Goal: Information Seeking & Learning: Learn about a topic

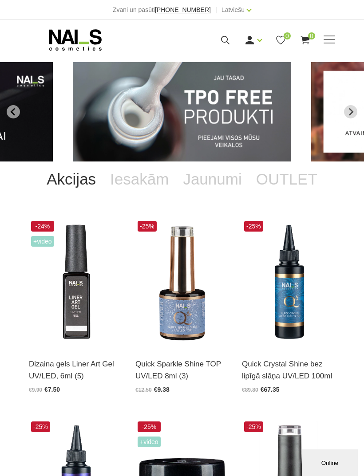
click at [328, 42] on span at bounding box center [330, 40] width 12 height 9
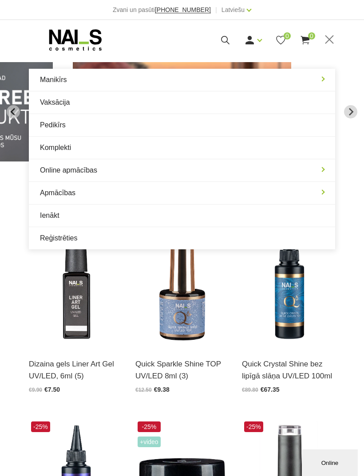
click at [323, 76] on link "Manikīrs" at bounding box center [182, 80] width 306 height 22
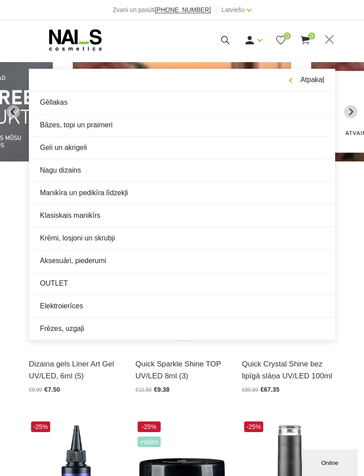
click at [76, 306] on link "Elektroierīces" at bounding box center [182, 306] width 306 height 22
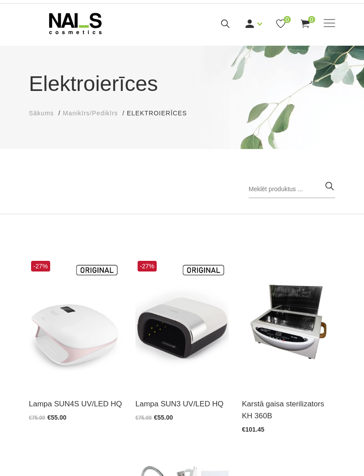
scroll to position [16, 0]
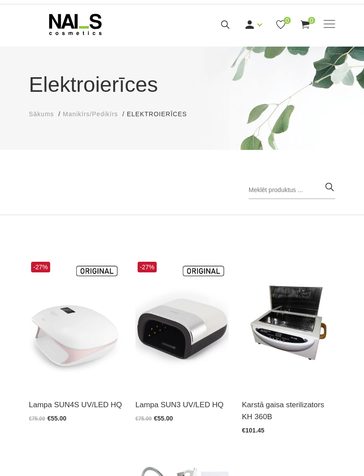
click at [328, 26] on span at bounding box center [330, 24] width 12 height 9
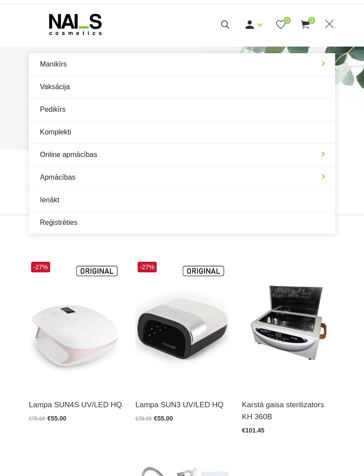
click at [257, 68] on link "Manikīrs" at bounding box center [182, 64] width 306 height 22
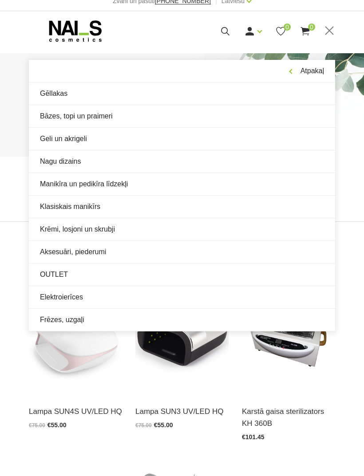
scroll to position [8, 0]
click at [115, 318] on link "Frēzes, uzgaļi" at bounding box center [182, 320] width 306 height 22
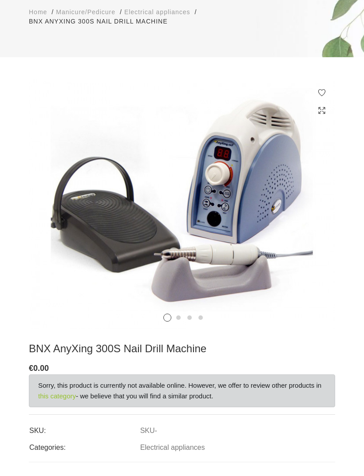
scroll to position [150, 0]
click at [310, 217] on icon at bounding box center [320, 213] width 26 height 26
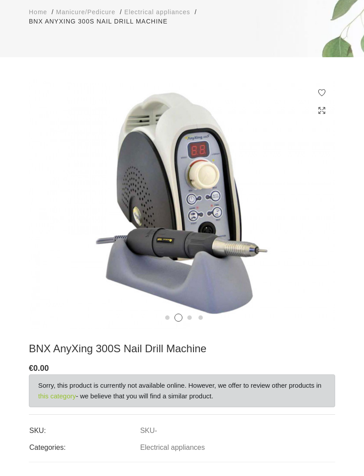
click at [58, 210] on icon at bounding box center [45, 213] width 26 height 26
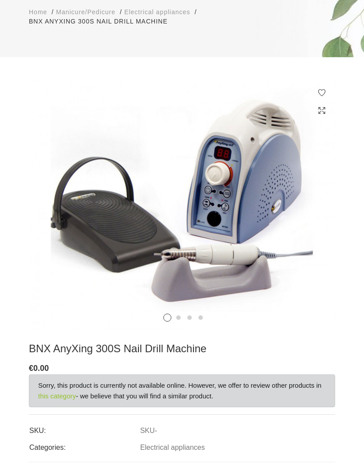
click at [312, 217] on icon at bounding box center [320, 213] width 26 height 26
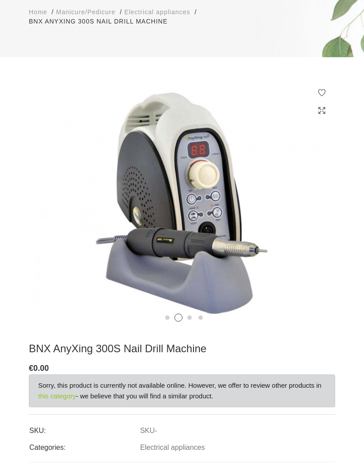
click at [312, 217] on icon at bounding box center [320, 213] width 26 height 26
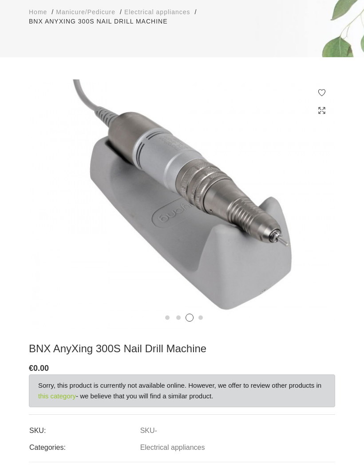
click at [311, 219] on icon at bounding box center [320, 213] width 26 height 26
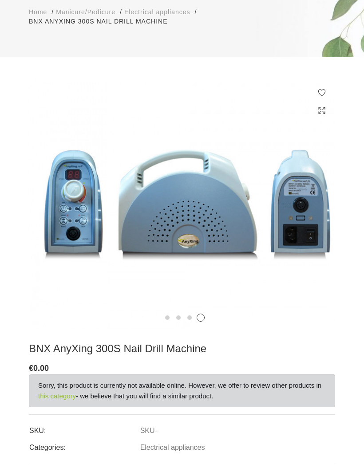
click at [313, 217] on icon at bounding box center [320, 213] width 26 height 26
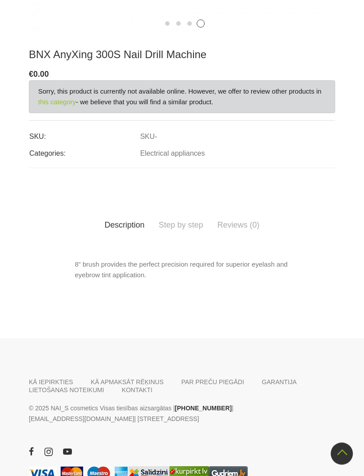
click at [193, 225] on link "Step by step" at bounding box center [180, 225] width 59 height 25
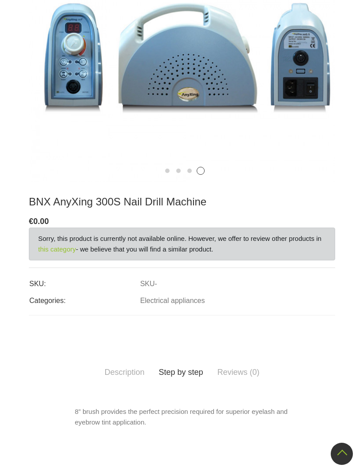
scroll to position [293, 0]
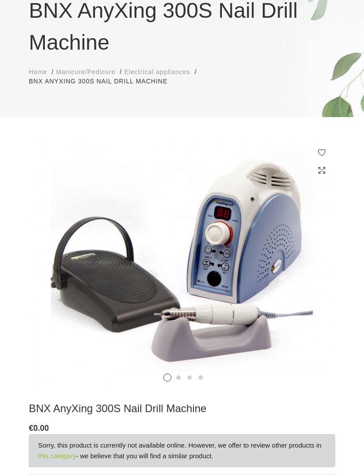
scroll to position [148, 0]
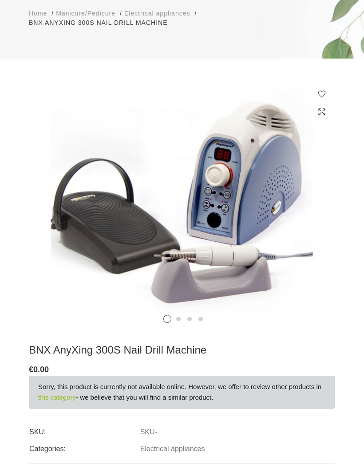
click at [309, 222] on icon at bounding box center [320, 214] width 26 height 26
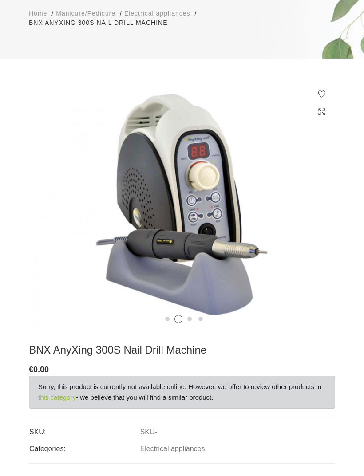
click at [309, 219] on icon at bounding box center [320, 214] width 26 height 26
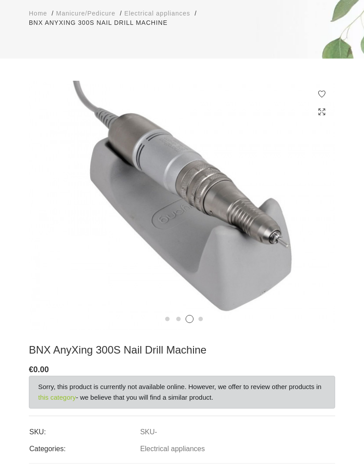
click at [310, 218] on icon at bounding box center [320, 214] width 26 height 26
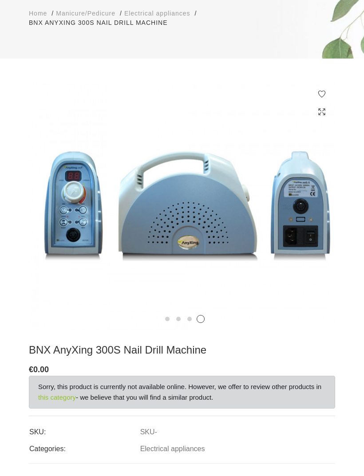
click at [311, 215] on icon at bounding box center [320, 214] width 26 height 26
click at [58, 209] on icon at bounding box center [45, 214] width 26 height 26
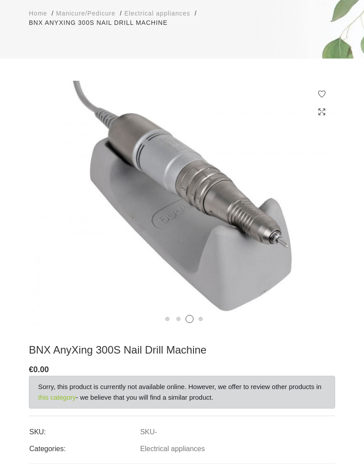
click at [58, 213] on icon at bounding box center [45, 214] width 26 height 26
click at [58, 214] on icon at bounding box center [45, 214] width 26 height 26
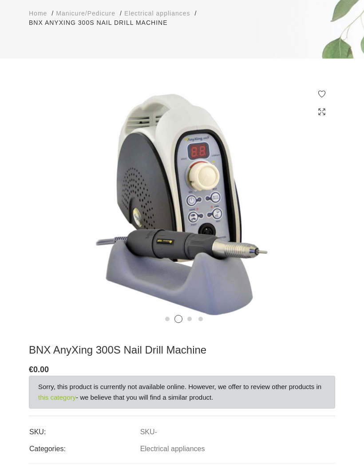
click at [58, 215] on icon at bounding box center [45, 214] width 26 height 26
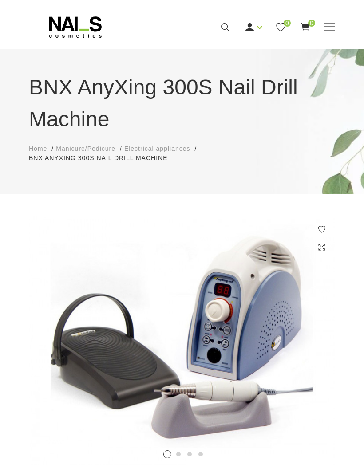
scroll to position [12, 0]
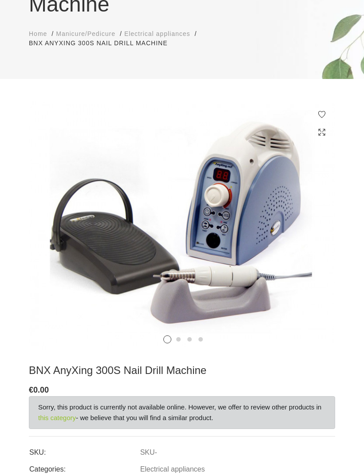
scroll to position [127, 0]
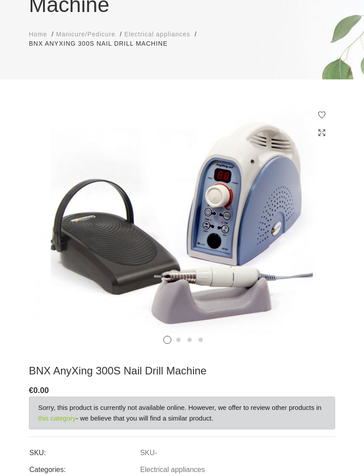
click at [316, 244] on img at bounding box center [182, 226] width 306 height 249
click at [315, 235] on icon at bounding box center [320, 235] width 26 height 26
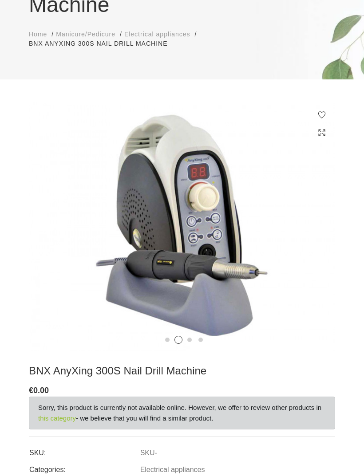
click at [314, 234] on icon at bounding box center [320, 235] width 26 height 26
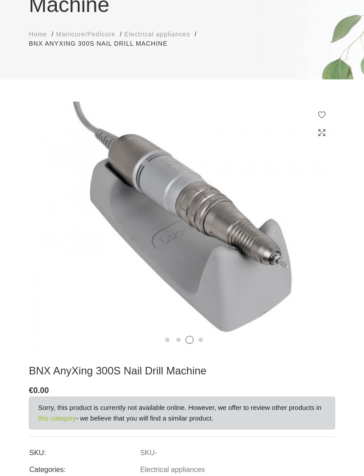
click at [314, 235] on icon at bounding box center [320, 235] width 26 height 26
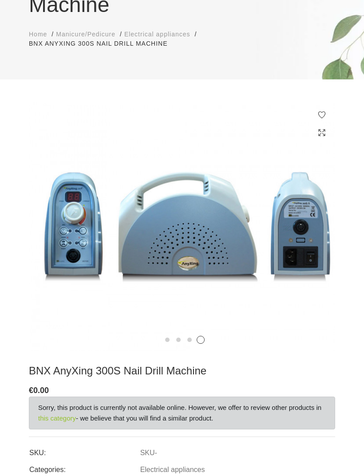
click at [58, 237] on icon at bounding box center [45, 235] width 26 height 26
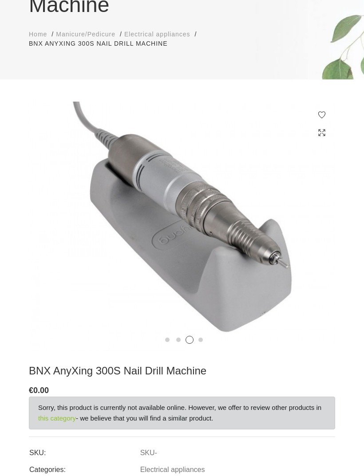
click at [58, 234] on icon at bounding box center [45, 235] width 26 height 26
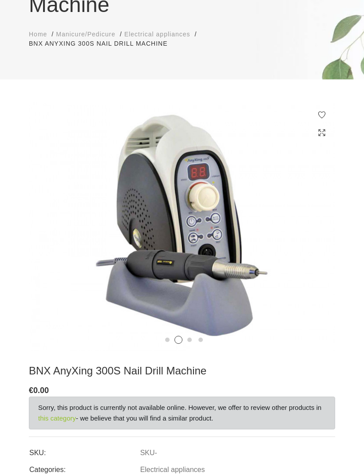
click at [58, 235] on icon at bounding box center [45, 235] width 26 height 26
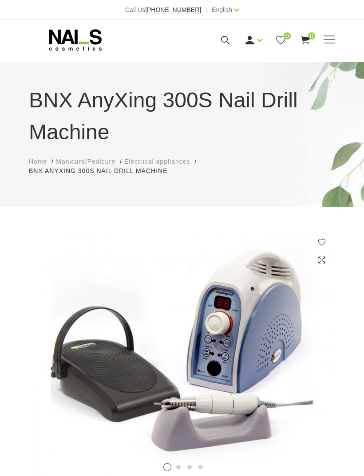
scroll to position [1, 0]
